Goal: Navigation & Orientation: Find specific page/section

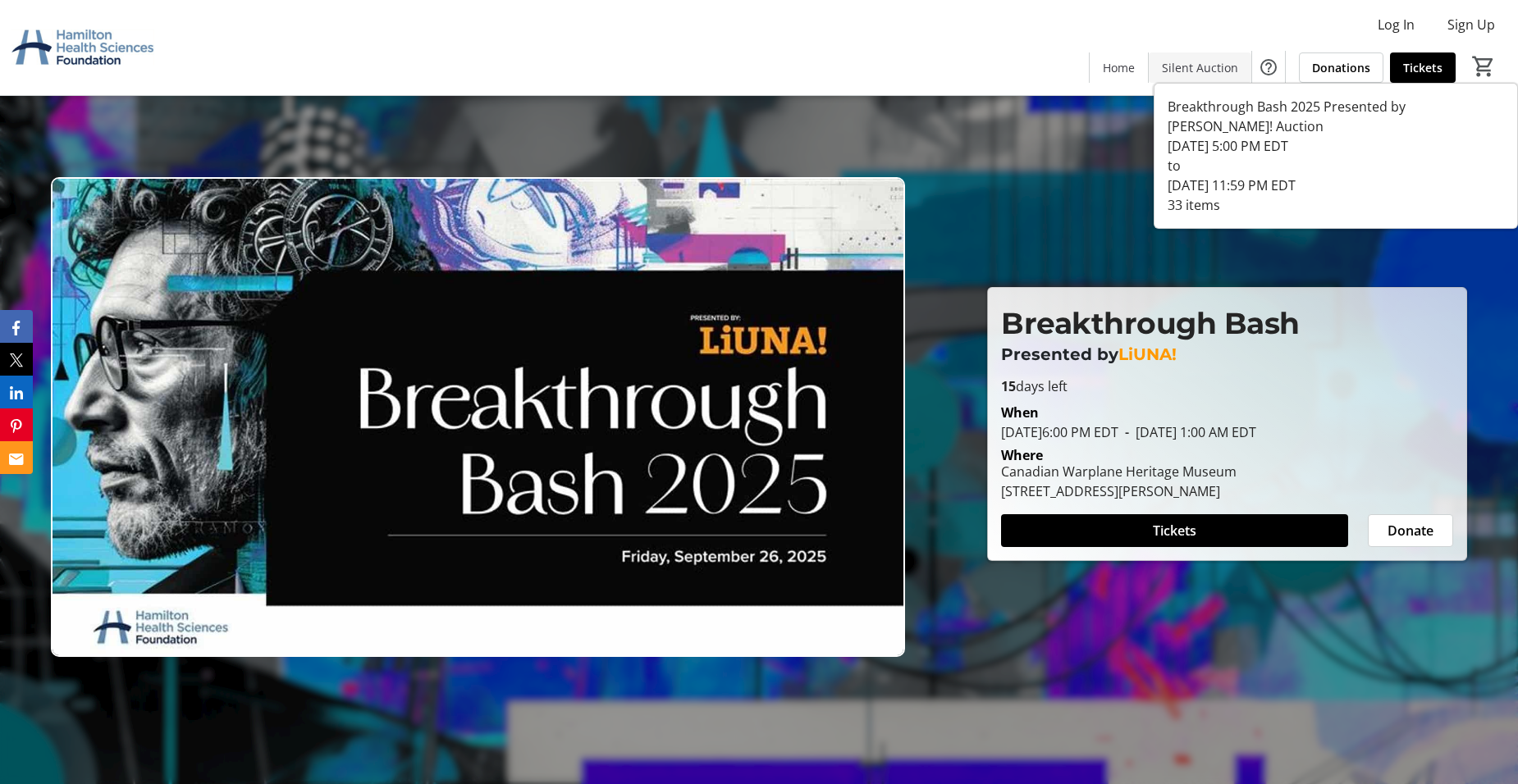
click at [1183, 62] on span "Silent Auction" at bounding box center [1200, 67] width 76 height 17
